Goal: Task Accomplishment & Management: Complete application form

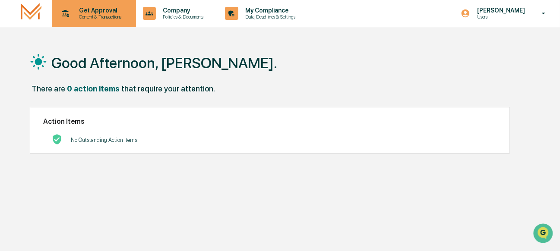
click at [94, 10] on p "Get Approval" at bounding box center [98, 10] width 53 height 7
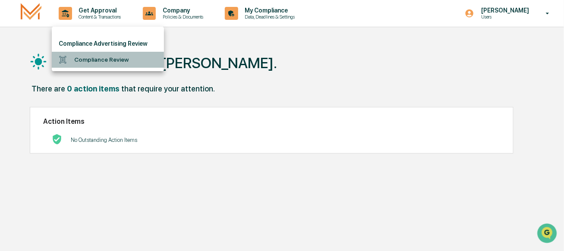
click at [97, 60] on li "Compliance Review" at bounding box center [108, 60] width 112 height 16
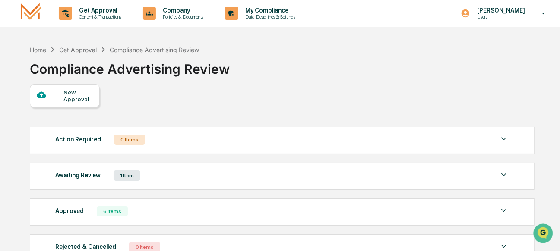
click at [84, 93] on div "New Approval" at bounding box center [78, 96] width 29 height 14
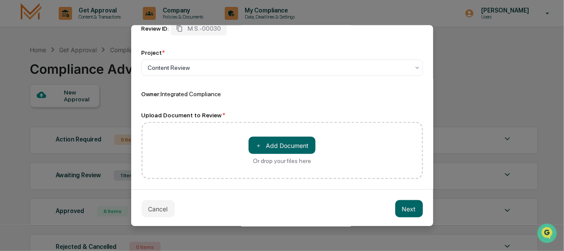
scroll to position [58, 0]
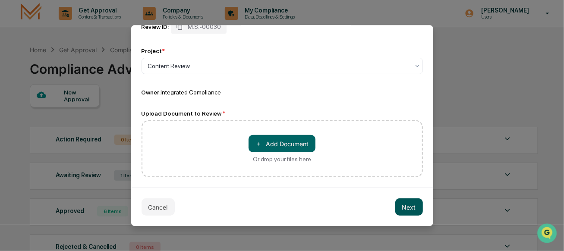
click at [400, 207] on button "Next" at bounding box center [409, 206] width 28 height 17
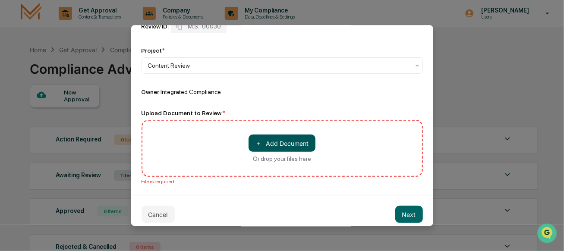
click at [287, 143] on button "＋ Add Document" at bounding box center [282, 143] width 67 height 17
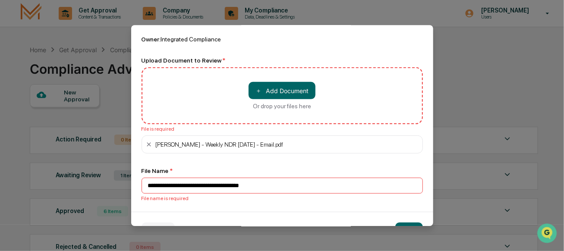
scroll to position [136, 0]
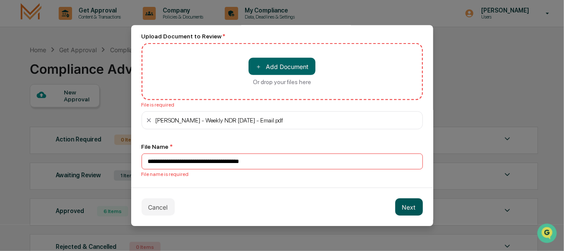
click at [404, 206] on button "Next" at bounding box center [409, 206] width 28 height 17
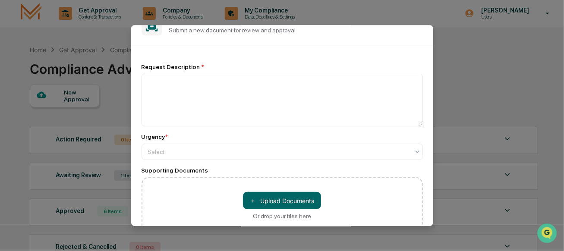
scroll to position [13, 0]
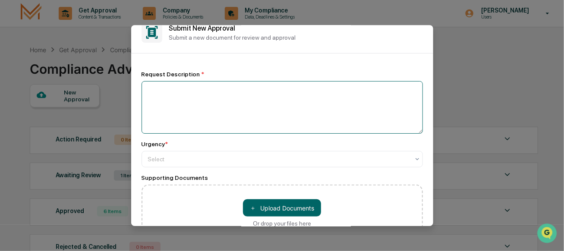
click at [236, 95] on textarea at bounding box center [282, 107] width 281 height 53
type textarea "**********"
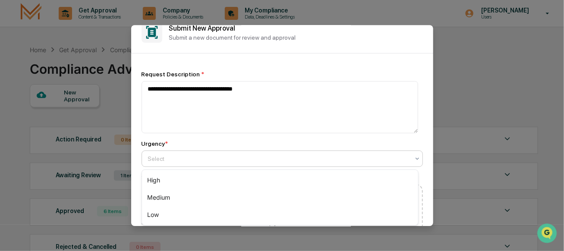
click at [292, 163] on div at bounding box center [278, 159] width 261 height 9
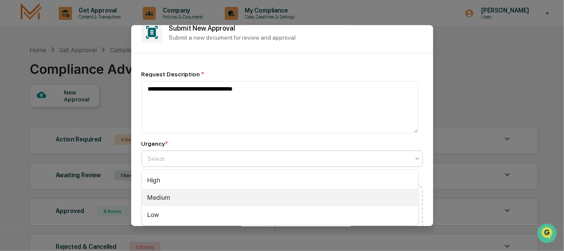
click at [216, 199] on div "Medium" at bounding box center [280, 197] width 276 height 17
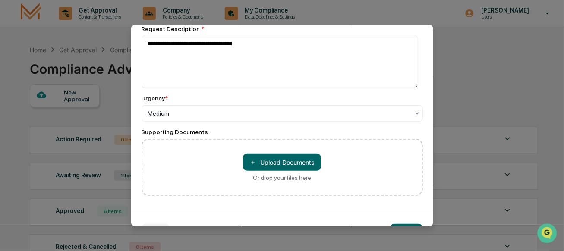
scroll to position [85, 0]
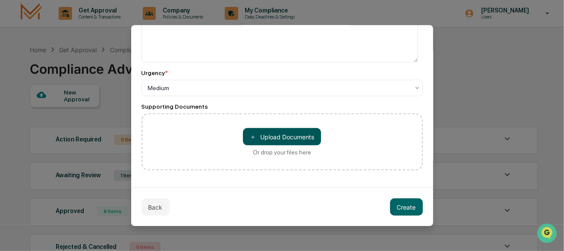
click at [293, 135] on button "＋ Upload Documents" at bounding box center [282, 137] width 78 height 17
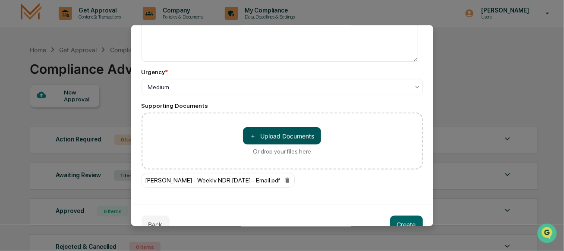
click at [292, 140] on button "＋ Upload Documents" at bounding box center [282, 136] width 78 height 17
click at [287, 133] on button "＋ Upload Documents" at bounding box center [282, 136] width 78 height 17
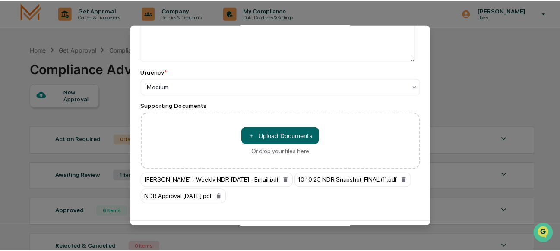
scroll to position [119, 0]
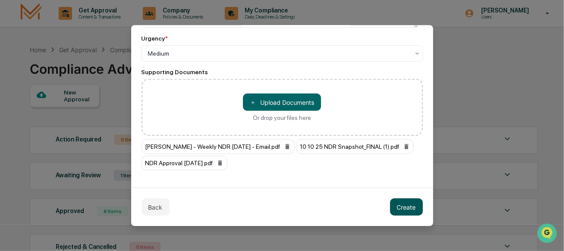
click at [395, 205] on button "Create" at bounding box center [406, 207] width 33 height 17
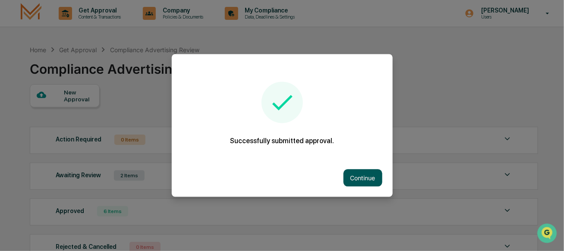
click at [363, 170] on button "Continue" at bounding box center [362, 178] width 39 height 17
